Goal: Information Seeking & Learning: Learn about a topic

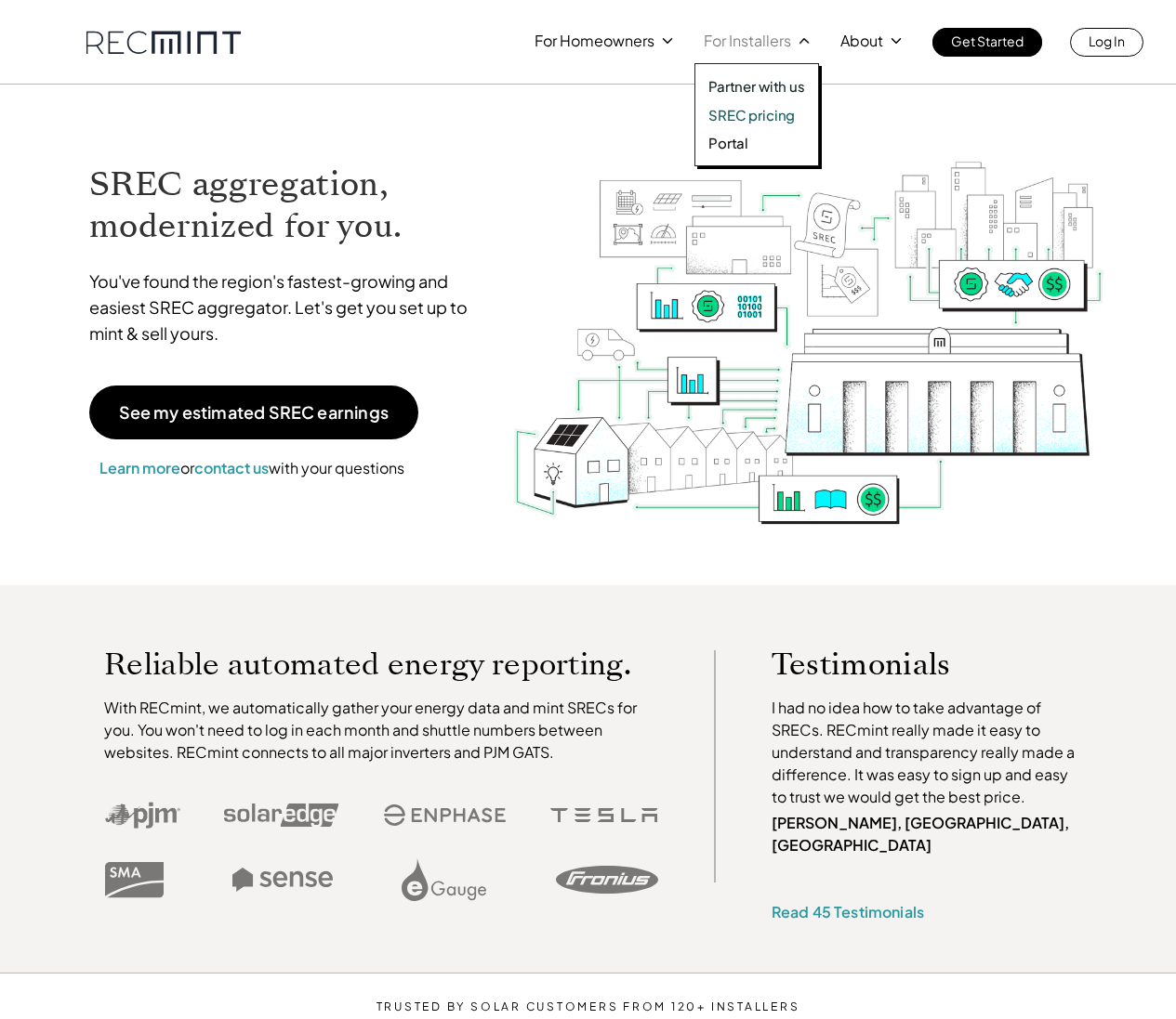
click at [750, 121] on p "SREC pricing" at bounding box center [751, 116] width 87 height 19
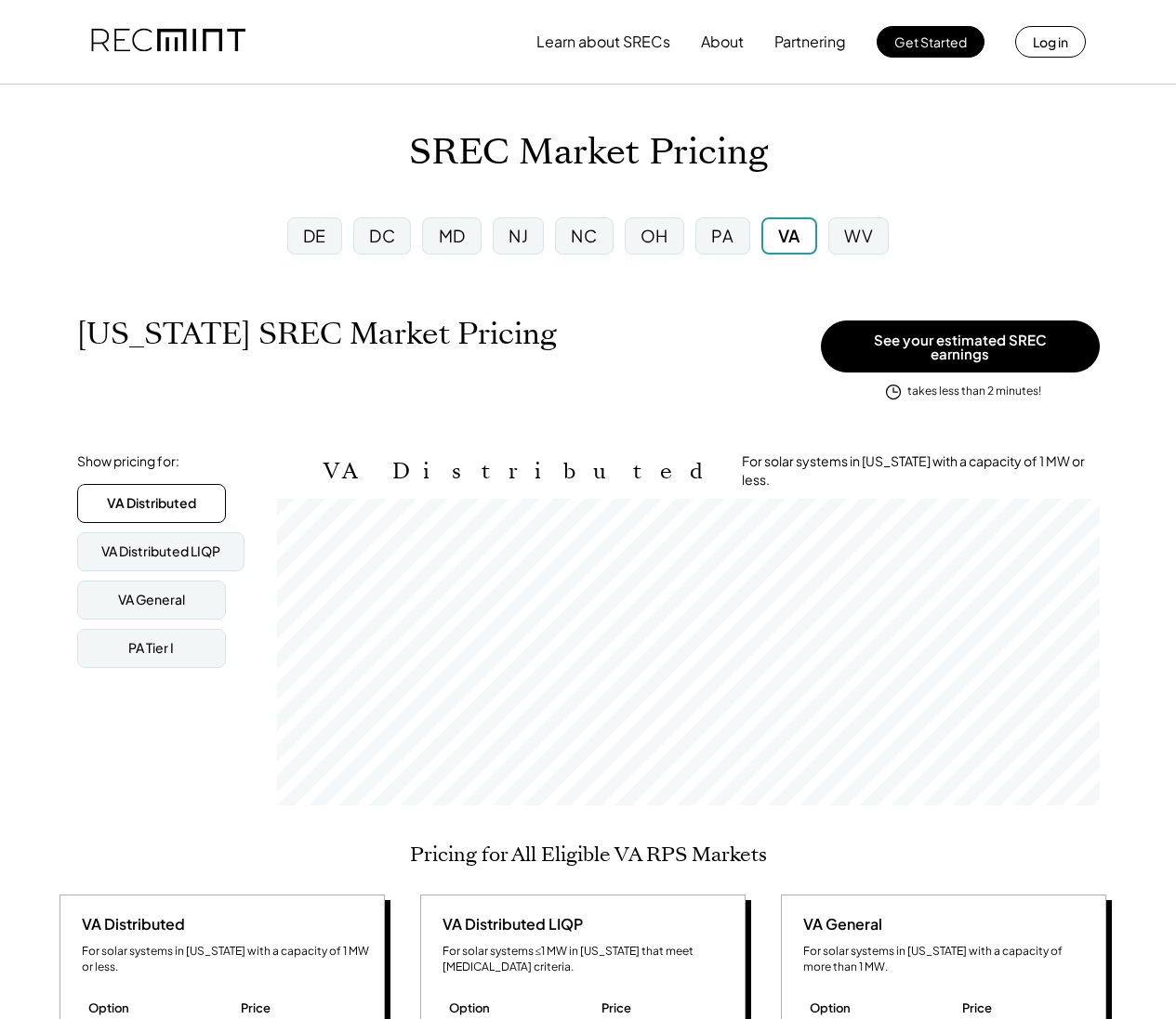
scroll to position [307, 822]
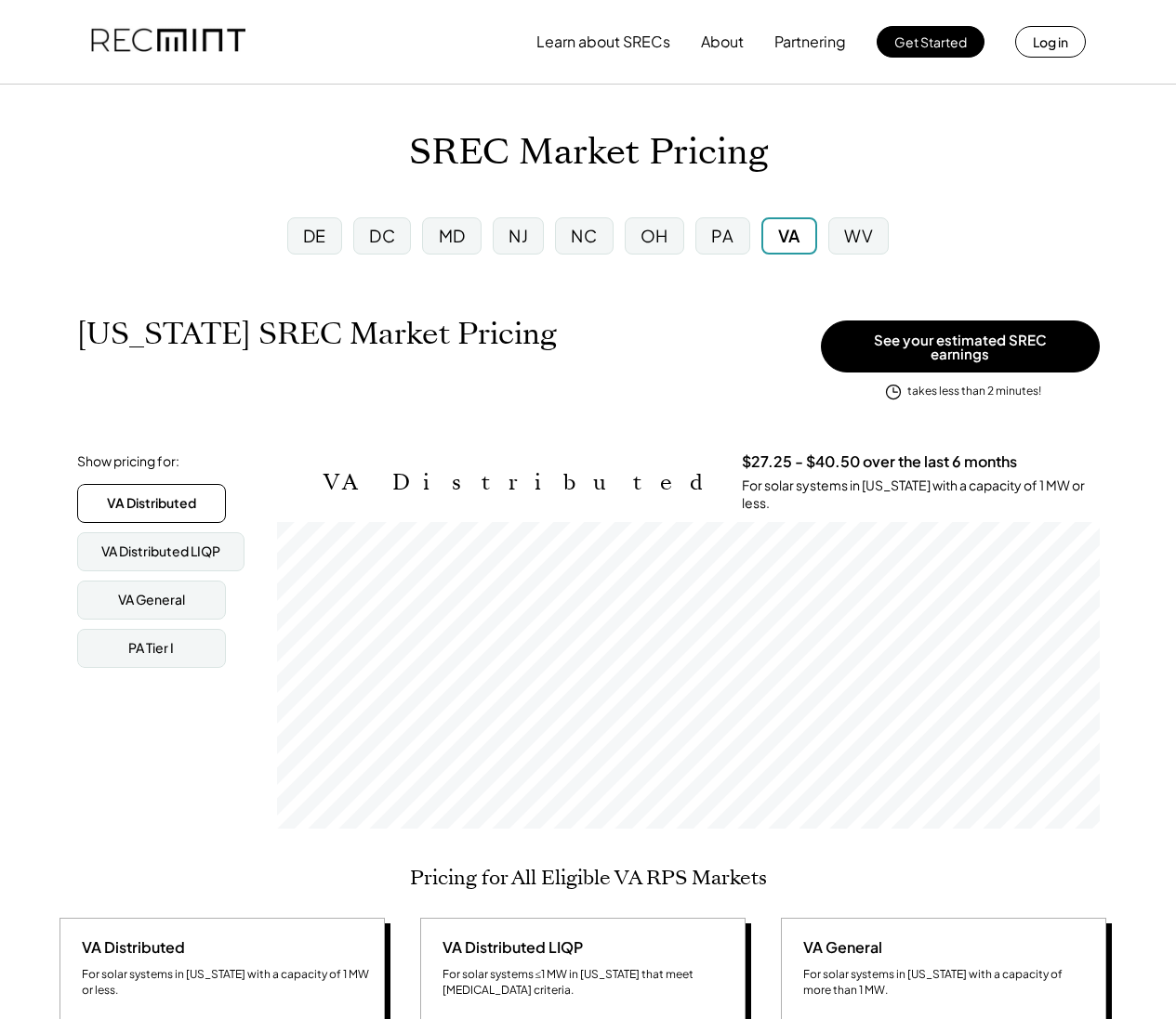
click at [373, 245] on div "DC" at bounding box center [382, 235] width 26 height 23
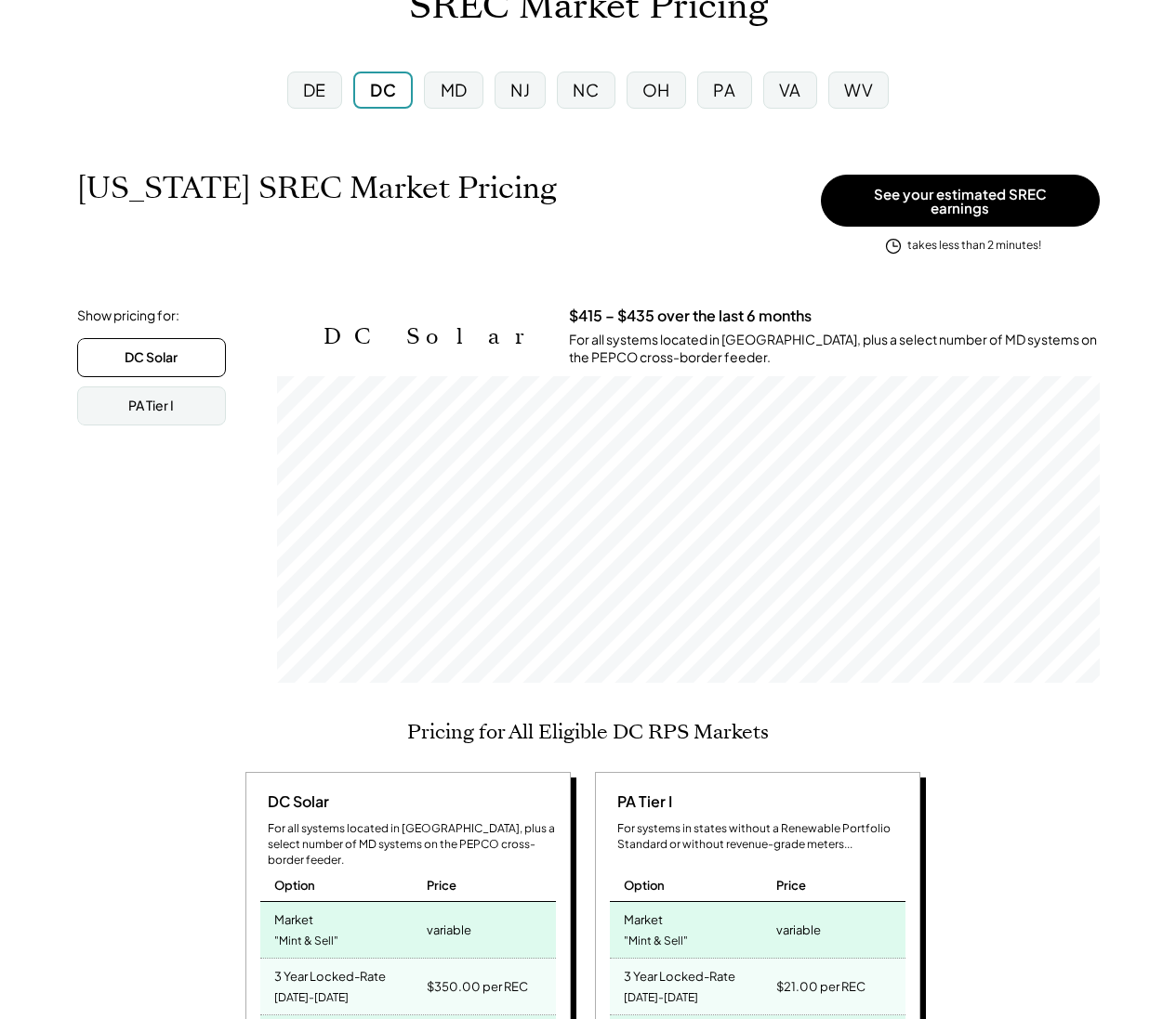
scroll to position [144, 0]
